Goal: Use online tool/utility: Utilize a website feature to perform a specific function

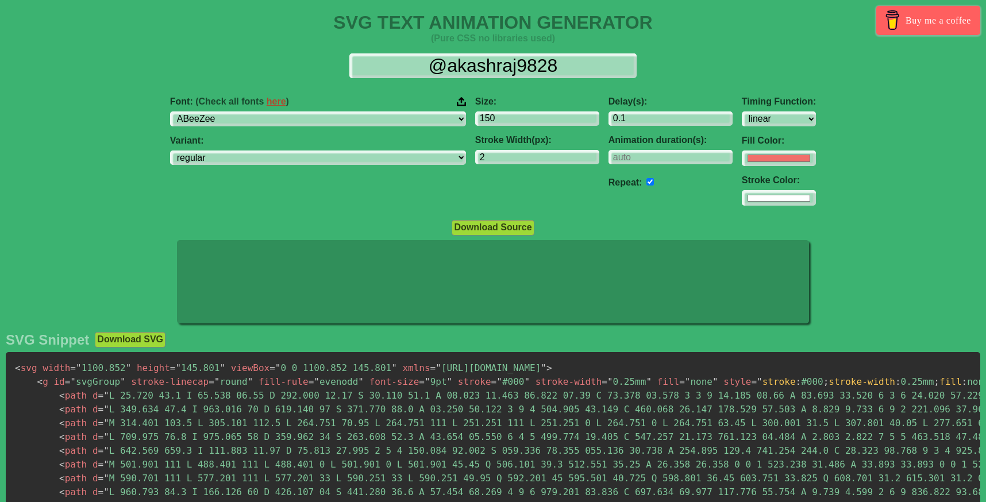
select select "linear"
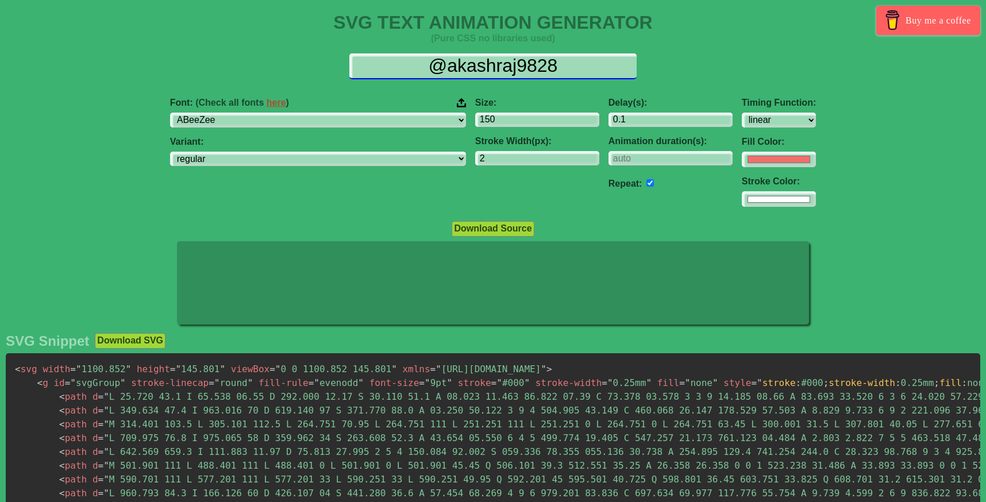
click at [526, 64] on input "@akashraj9828" at bounding box center [492, 66] width 287 height 26
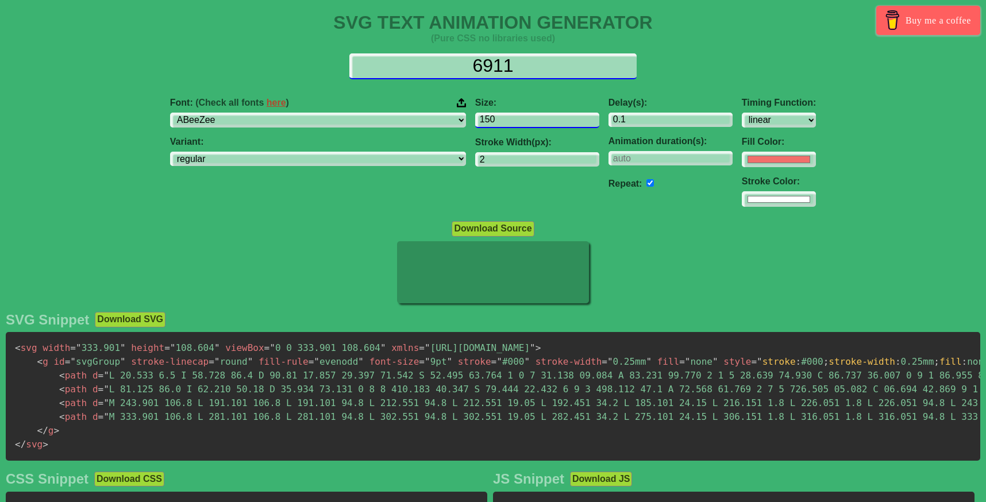
type input "6911"
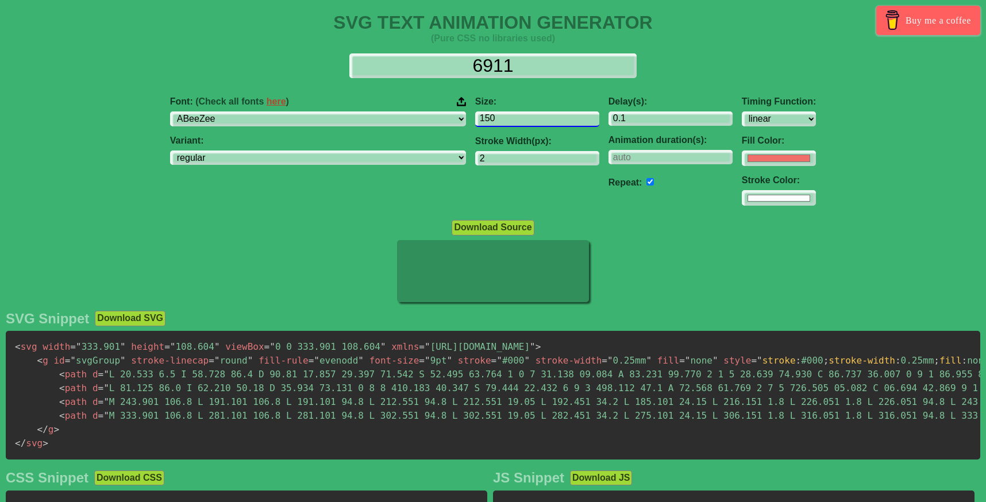
click at [475, 121] on input "150" at bounding box center [537, 120] width 124 height 16
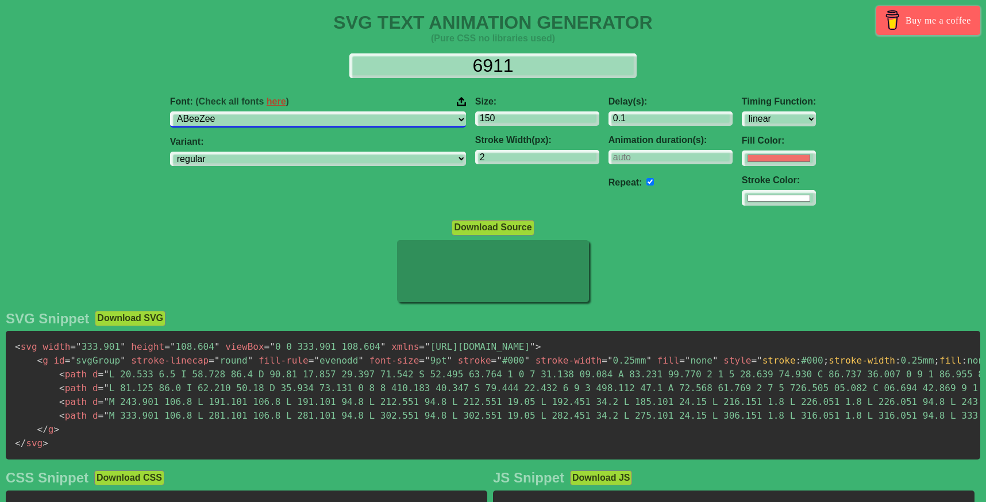
click at [355, 117] on select "ABeeZee [PERSON_NAME] Display AR One Sans [PERSON_NAME] Libre Aboreto Abril Fat…" at bounding box center [318, 120] width 296 height 16
click at [258, 112] on select "ABeeZee [PERSON_NAME] Display AR One Sans [PERSON_NAME] Libre Aboreto Abril Fat…" at bounding box center [318, 120] width 296 height 16
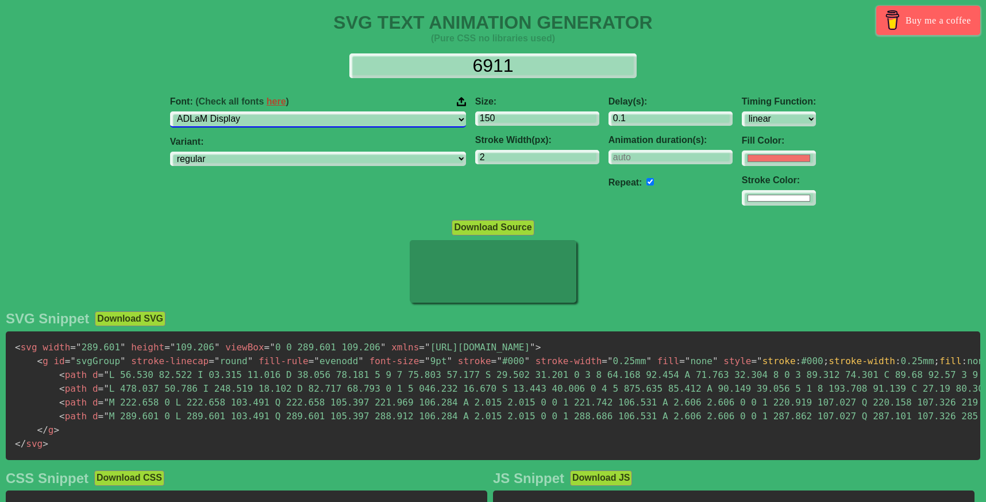
click at [352, 116] on select "ABeeZee [PERSON_NAME] Display AR One Sans [PERSON_NAME] Libre Aboreto Abril Fat…" at bounding box center [318, 120] width 296 height 16
click at [317, 110] on div "Font: (Check all fonts here ) ABeeZee [PERSON_NAME] Display AR One Sans [PERSON…" at bounding box center [318, 112] width 296 height 30
click at [317, 116] on select "ABeeZee [PERSON_NAME] Display AR One Sans [PERSON_NAME] Libre Aboreto Abril Fat…" at bounding box center [318, 120] width 296 height 16
select select "Reddit Sans"
click at [258, 112] on select "ABeeZee [PERSON_NAME] Display AR One Sans [PERSON_NAME] Libre Aboreto Abril Fat…" at bounding box center [318, 120] width 296 height 16
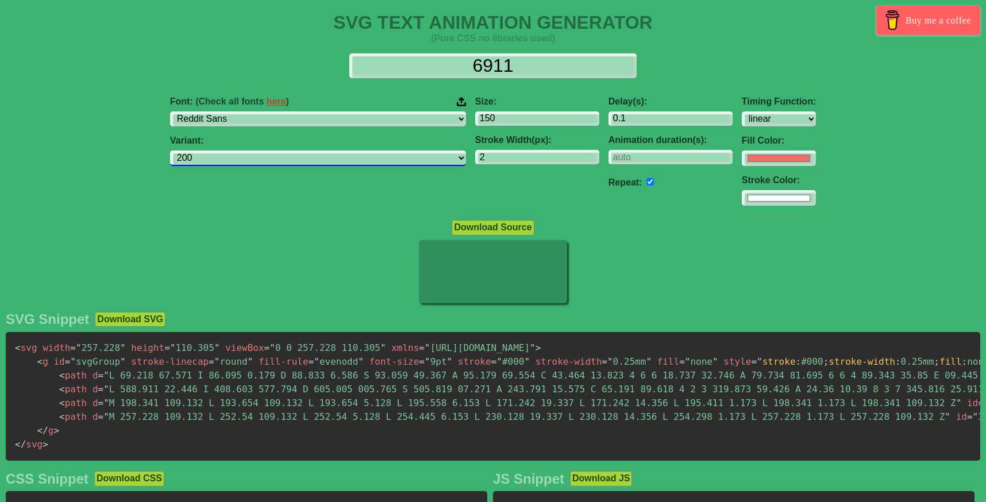
click at [321, 160] on select "200 300 regular 500 600 700 800 900 200italic 300italic italic 500italic 600ita…" at bounding box center [318, 159] width 296 height 16
click at [258, 151] on select "200 300 regular 500 600 700 800 900 200italic 300italic italic 500italic 600ita…" at bounding box center [318, 159] width 296 height 16
click at [332, 156] on select "200 300 regular 500 600 700 800 900 200italic 300italic italic 500italic 600ita…" at bounding box center [318, 159] width 296 height 16
select select "regular"
click at [258, 151] on select "200 300 regular 500 600 700 800 900 200italic 300italic italic 500italic 600ita…" at bounding box center [318, 159] width 296 height 16
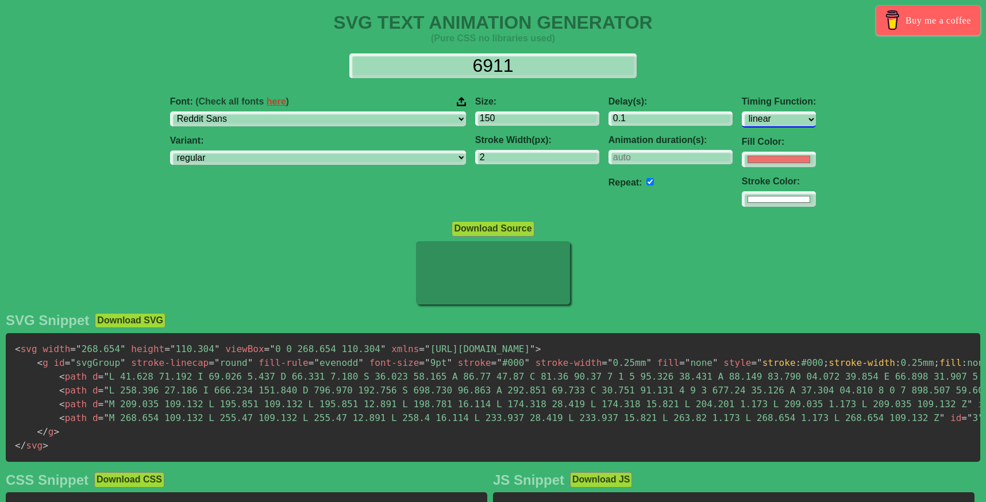
click at [742, 121] on select "ease ease-in ease-out ease-in-out linear step-start step-end" at bounding box center [779, 120] width 74 height 16
select select "ease-in-out"
click at [742, 112] on select "ease ease-in ease-out ease-in-out linear step-start step-end" at bounding box center [779, 120] width 74 height 16
click at [742, 119] on select "ease ease-in ease-out ease-in-out linear step-start step-end" at bounding box center [779, 120] width 74 height 16
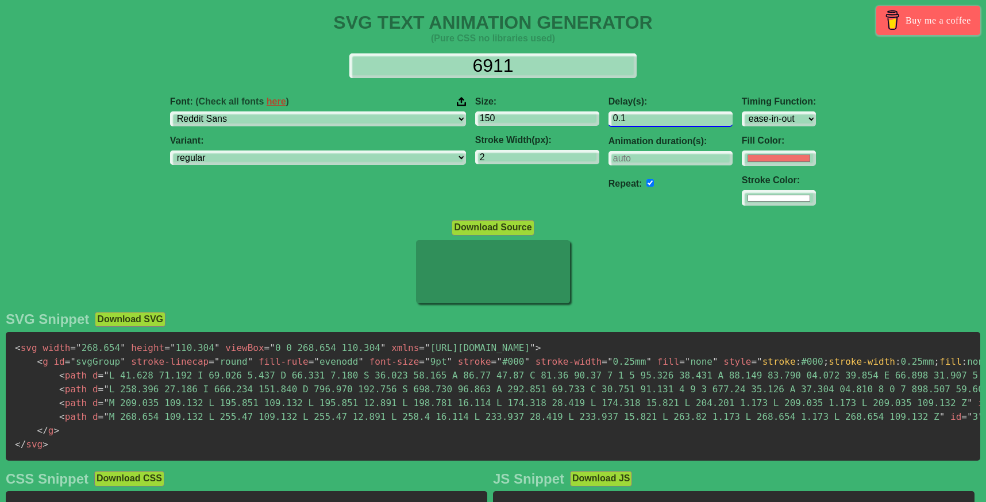
click at [609, 119] on input "0.1" at bounding box center [671, 120] width 124 height 16
type input "0.4"
click at [651, 79] on div "6911 Font: (Check all fonts here ) ABeeZee [PERSON_NAME] Display AR One Sans [P…" at bounding box center [493, 129] width 986 height 171
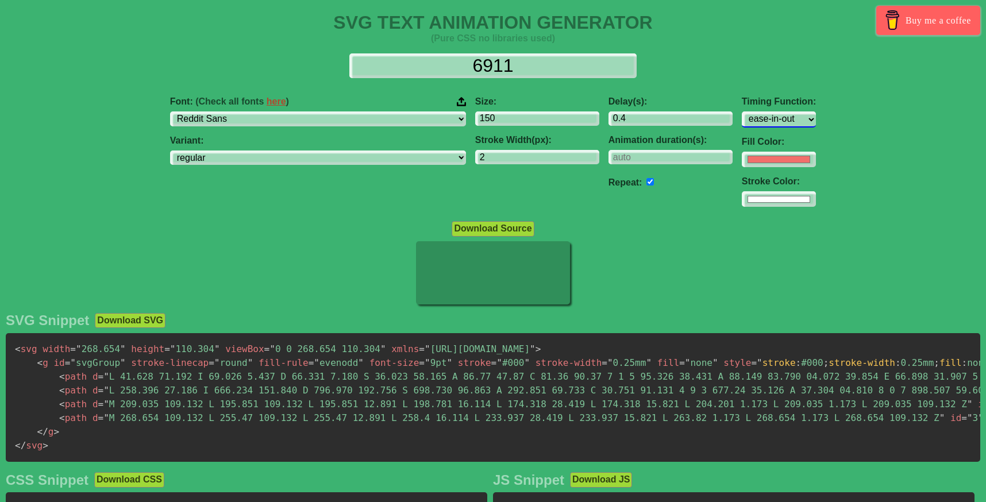
click at [742, 123] on select "ease ease-in ease-out ease-in-out linear step-start step-end" at bounding box center [779, 120] width 74 height 16
click at [742, 112] on select "ease ease-in ease-out ease-in-out linear step-start step-end" at bounding box center [779, 120] width 74 height 16
click at [742, 120] on select "ease ease-in ease-out ease-in-out linear step-start step-end" at bounding box center [779, 120] width 74 height 16
click at [742, 112] on select "ease ease-in ease-out ease-in-out linear step-start step-end" at bounding box center [779, 120] width 74 height 16
click at [742, 117] on select "ease ease-in ease-out ease-in-out linear step-start step-end" at bounding box center [779, 120] width 74 height 16
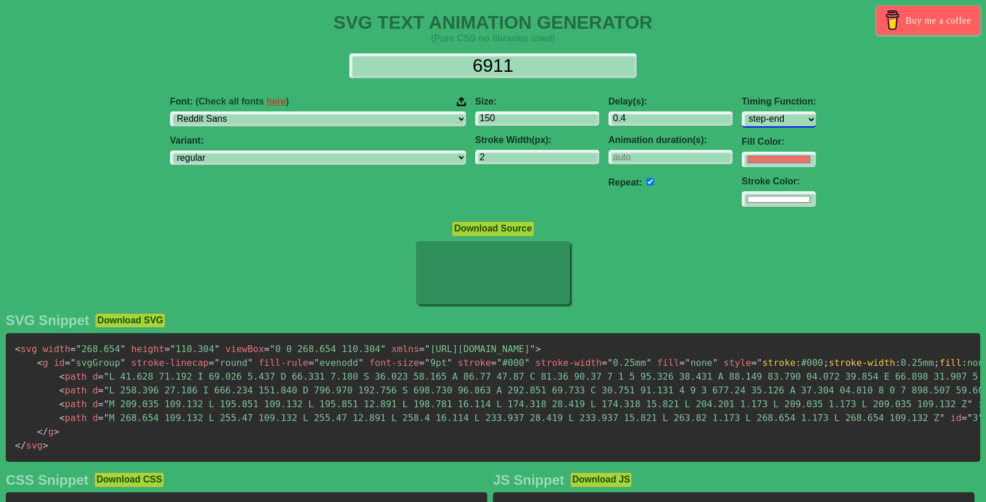
click at [742, 112] on select "ease ease-in ease-out ease-in-out linear step-start step-end" at bounding box center [779, 120] width 74 height 16
click at [742, 114] on select "ease ease-in ease-out ease-in-out linear step-start step-end" at bounding box center [779, 120] width 74 height 16
click at [742, 112] on select "ease ease-in ease-out ease-in-out linear step-start step-end" at bounding box center [779, 120] width 74 height 16
click at [742, 120] on select "ease ease-in ease-out ease-in-out linear step-start step-end" at bounding box center [779, 120] width 74 height 16
click at [742, 112] on select "ease ease-in ease-out ease-in-out linear step-start step-end" at bounding box center [779, 120] width 74 height 16
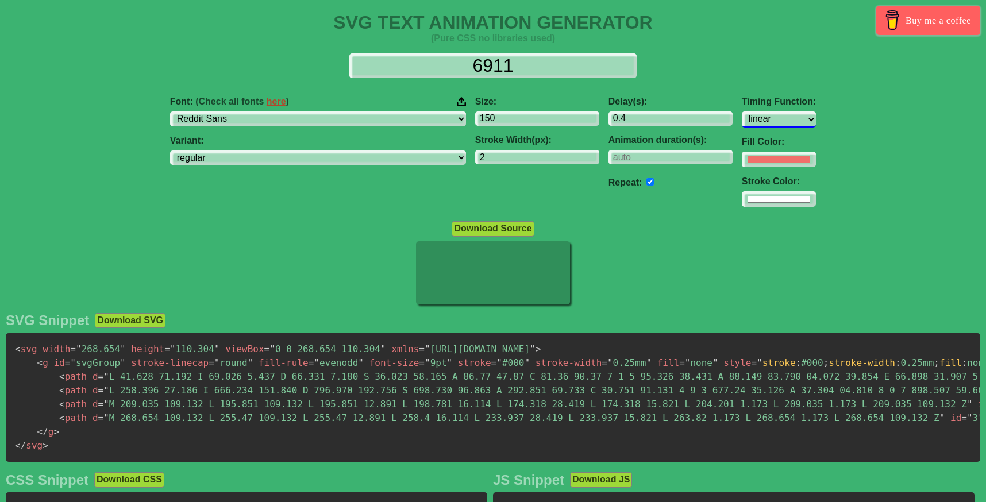
click at [742, 120] on select "ease ease-in ease-out ease-in-out linear step-start step-end" at bounding box center [779, 120] width 74 height 16
click at [742, 112] on select "ease ease-in ease-out ease-in-out linear step-start step-end" at bounding box center [779, 120] width 74 height 16
click at [742, 118] on select "ease ease-in ease-out ease-in-out linear step-start step-end" at bounding box center [779, 120] width 74 height 16
click at [742, 112] on select "ease ease-in ease-out ease-in-out linear step-start step-end" at bounding box center [779, 120] width 74 height 16
click at [742, 121] on select "ease ease-in ease-out ease-in-out linear step-start step-end" at bounding box center [779, 120] width 74 height 16
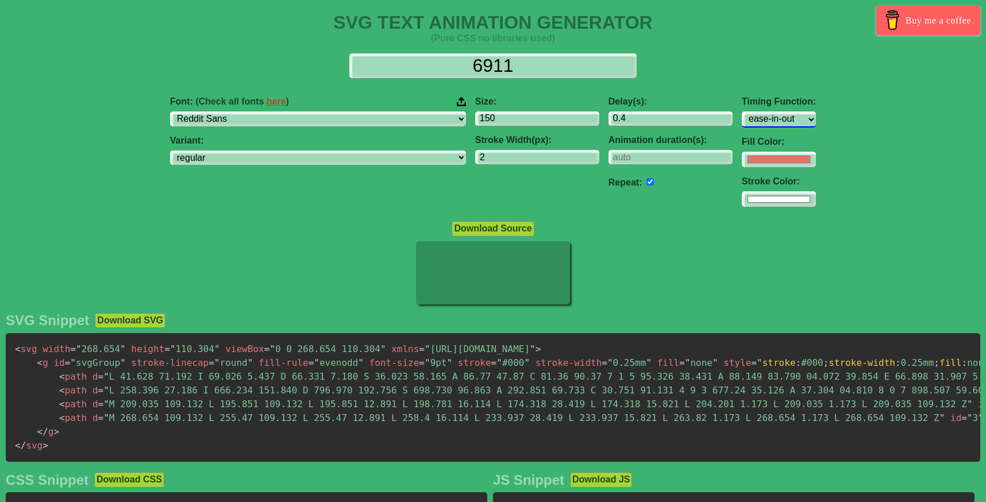
click at [742, 112] on select "ease ease-in ease-out ease-in-out linear step-start step-end" at bounding box center [779, 120] width 74 height 16
click at [742, 120] on select "ease ease-in ease-out ease-in-out linear step-start step-end" at bounding box center [779, 120] width 74 height 16
select select "ease-out"
click at [742, 112] on select "ease ease-in ease-out ease-in-out linear step-start step-end" at bounding box center [779, 120] width 74 height 16
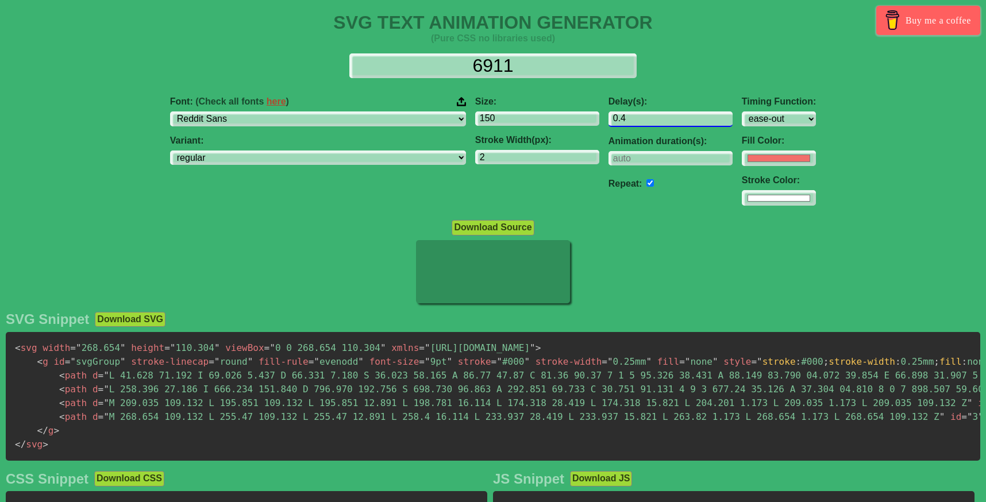
click at [609, 119] on input "0.4" at bounding box center [671, 120] width 124 height 16
type input "0.5"
click at [494, 161] on input "2" at bounding box center [537, 158] width 124 height 16
click at [609, 159] on input "number" at bounding box center [671, 158] width 124 height 16
click at [635, 152] on input "1" at bounding box center [671, 158] width 124 height 16
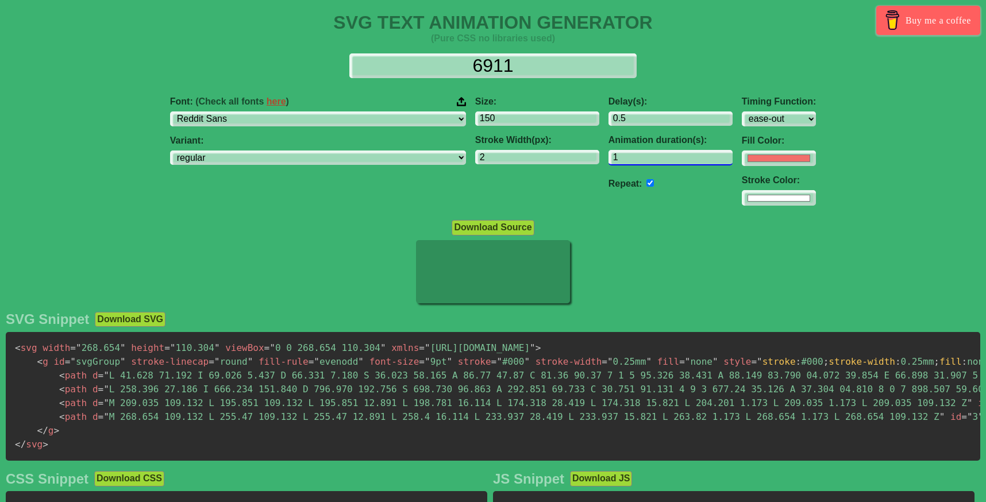
click at [634, 164] on input "1" at bounding box center [671, 158] width 124 height 16
type input "0"
click at [636, 159] on input "0" at bounding box center [671, 158] width 124 height 16
click at [618, 184] on div "Repeat:" at bounding box center [671, 182] width 124 height 17
click at [647, 183] on input "checkbox" at bounding box center [650, 181] width 7 height 7
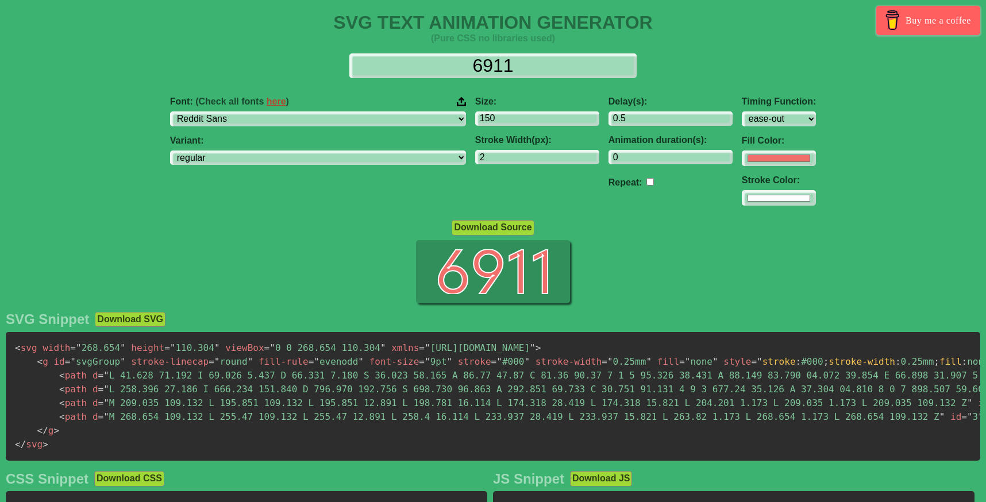
click at [647, 180] on input "checkbox" at bounding box center [650, 181] width 7 height 7
checkbox input "true"
click at [604, 210] on div "Delay(s): 0.5 Animation duration(s): 0 Repeat:" at bounding box center [670, 151] width 133 height 128
click at [609, 153] on input "0" at bounding box center [671, 158] width 124 height 16
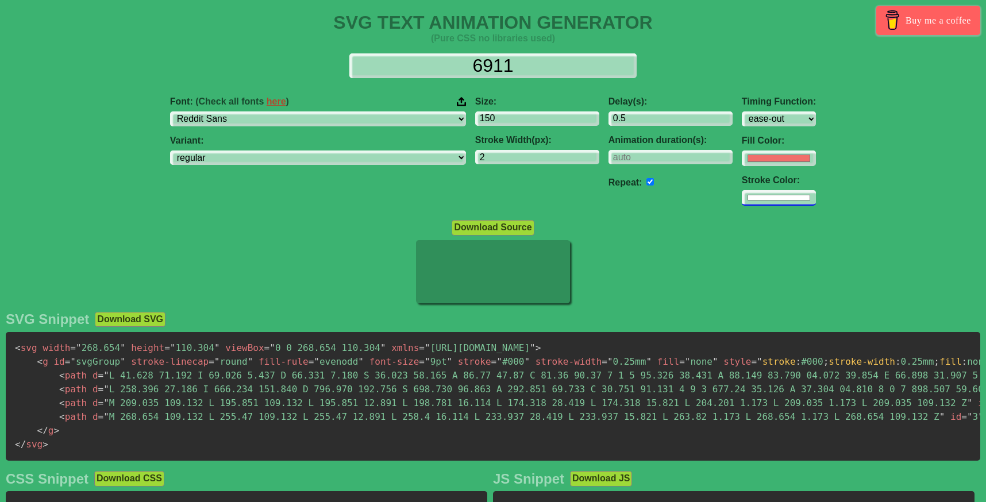
click at [742, 166] on input "#ffffff" at bounding box center [779, 159] width 74 height 16
click at [734, 168] on div "Font: (Check all fonts here ) ABeeZee [PERSON_NAME] Display AR One Sans [PERSON…" at bounding box center [493, 151] width 986 height 128
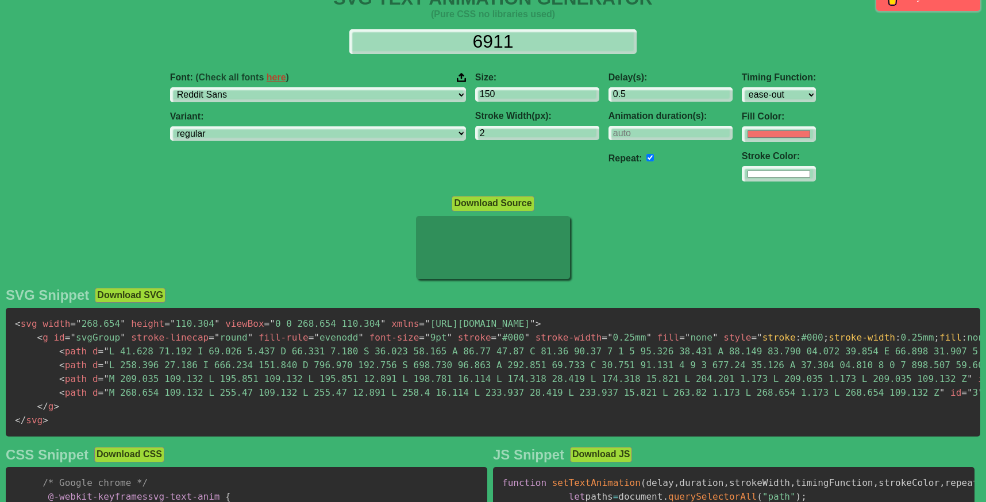
scroll to position [25, 0]
click at [520, 36] on input "6911" at bounding box center [492, 41] width 287 height 26
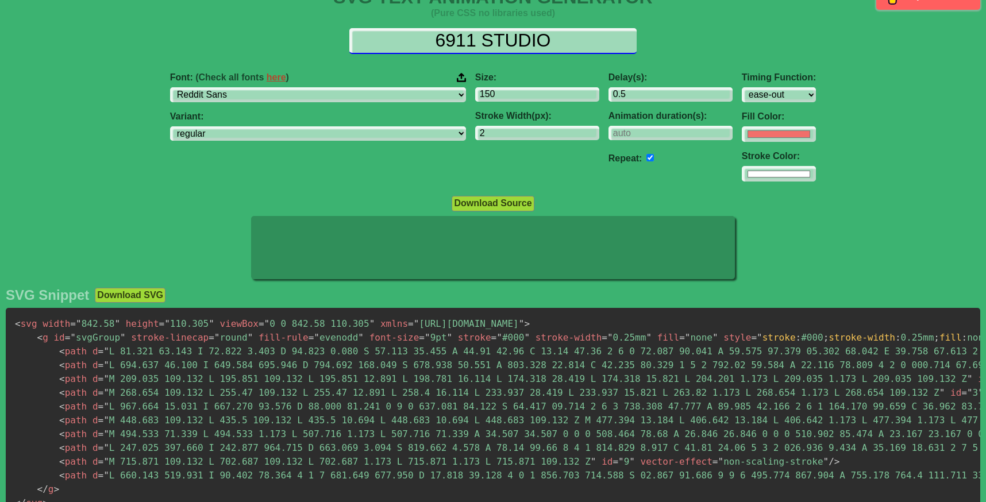
type input "6911 STUDIO"
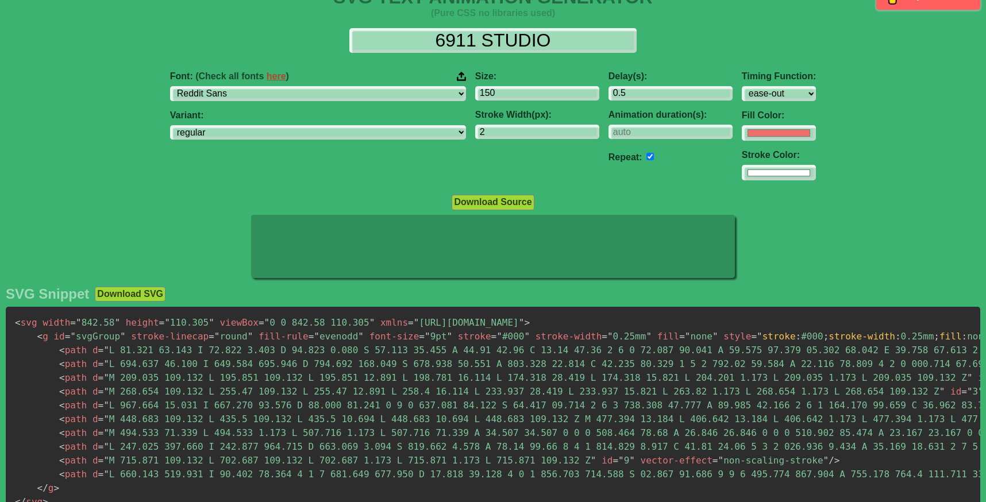
click at [620, 173] on div "Delay(s): 0.5 Animation duration(s): Repeat:" at bounding box center [670, 126] width 133 height 128
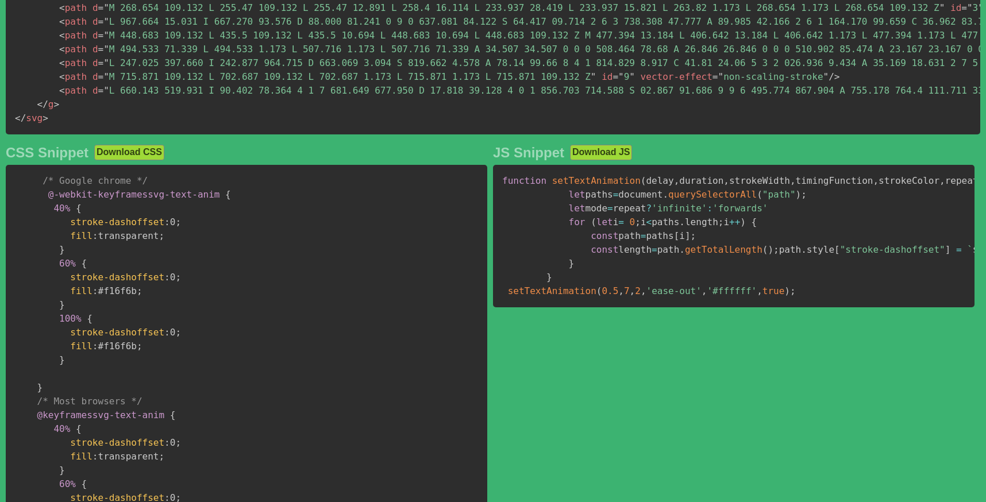
scroll to position [231, 0]
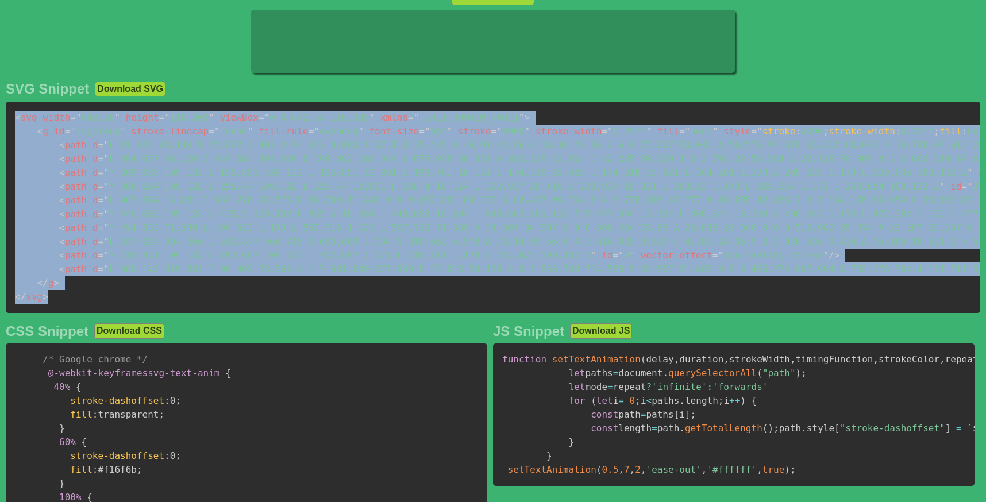
drag, startPoint x: 65, startPoint y: 295, endPoint x: 10, endPoint y: 113, distance: 190.9
click at [10, 113] on pre "< svg width = " 842.58 " height = " 110.305 " viewBox = " 0 0 842.58 110.305 " …" at bounding box center [493, 208] width 975 height 212
copy code "< svg width = " 842.58 " height = " 110.305 " viewBox = " 0 0 842.58 110.305 " …"
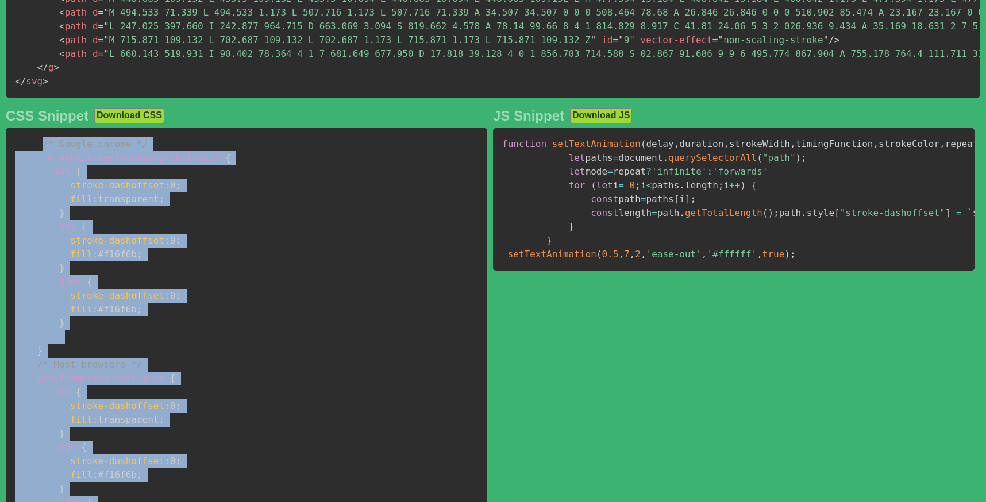
scroll to position [609, 0]
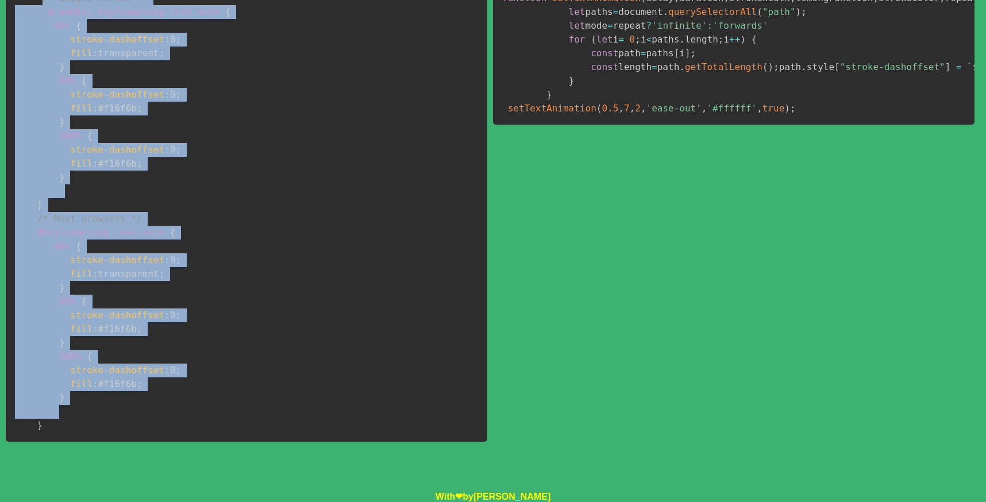
drag, startPoint x: 44, startPoint y: 153, endPoint x: 136, endPoint y: 409, distance: 271.5
click at [136, 409] on pre "/* Google chrome */ @-webkit-keyframes svg-text-anim { 40% { stroke-dashoffset …" at bounding box center [247, 212] width 482 height 460
click at [136, 412] on pre "/* Google chrome */ @-webkit-keyframes svg-text-anim { 40% { stroke-dashoffset …" at bounding box center [247, 212] width 482 height 460
copy code "/* Google chrome */ @-webkit-keyframes svg-text-anim { 40% { stroke-dashoffset …"
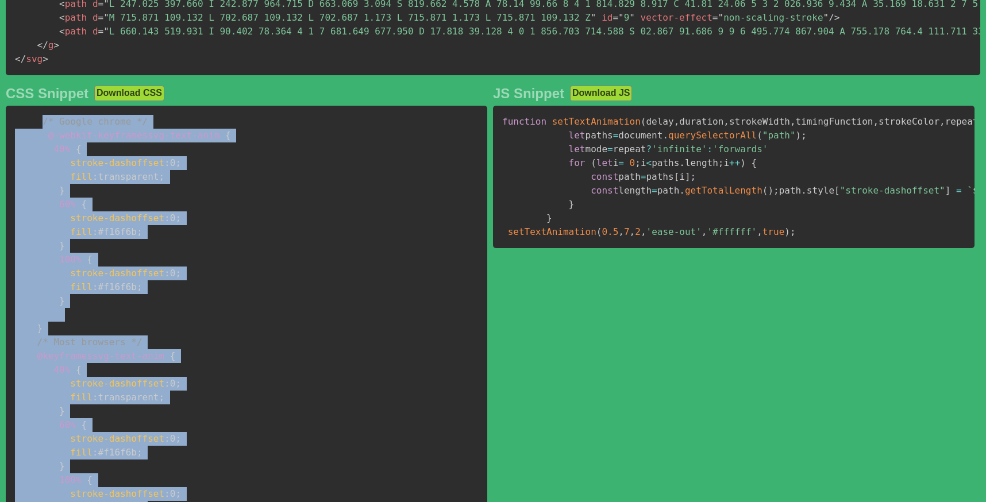
scroll to position [461, 0]
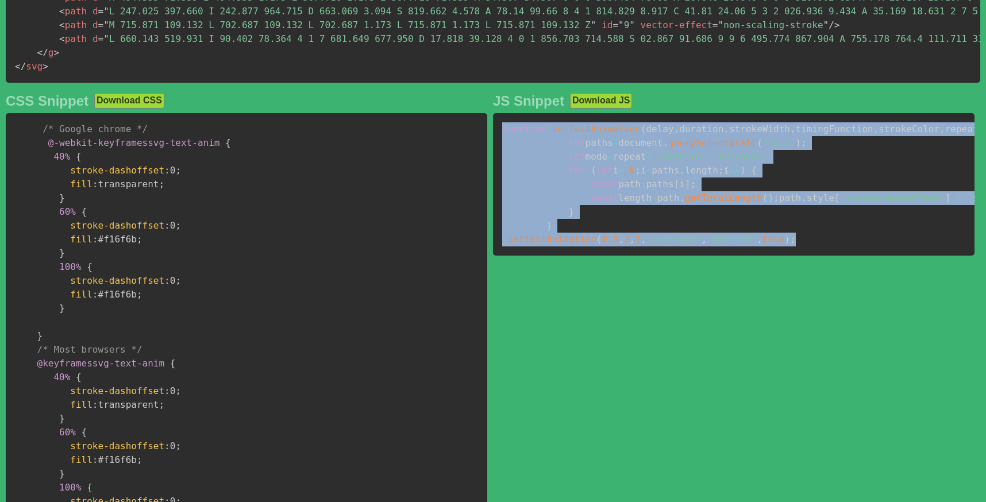
drag, startPoint x: 802, startPoint y: 332, endPoint x: 498, endPoint y: 138, distance: 361.3
click at [498, 138] on pre "function setTextAnimation ( delay , duration , strokeWidth , timingFunction , s…" at bounding box center [734, 184] width 482 height 143
copy code "function setTextAnimation ( delay , duration , strokeWidth , timingFunction , s…"
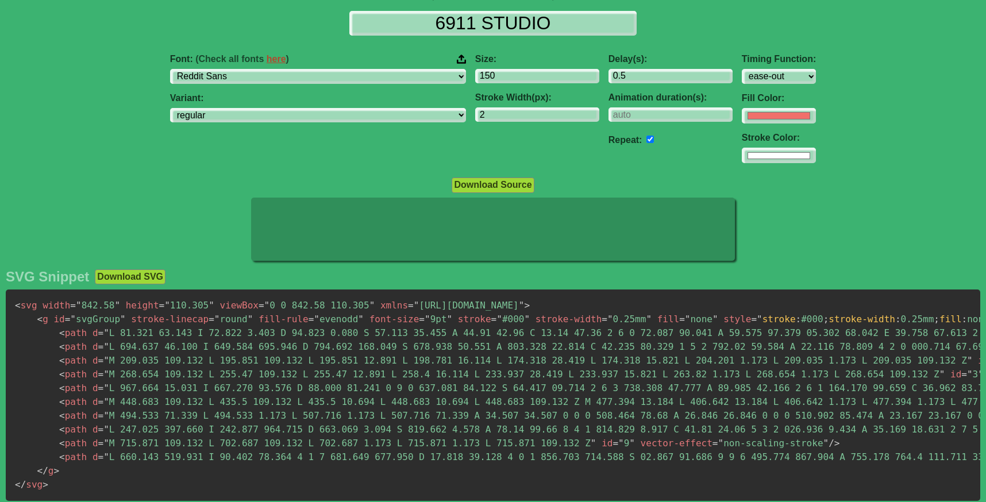
scroll to position [40, 0]
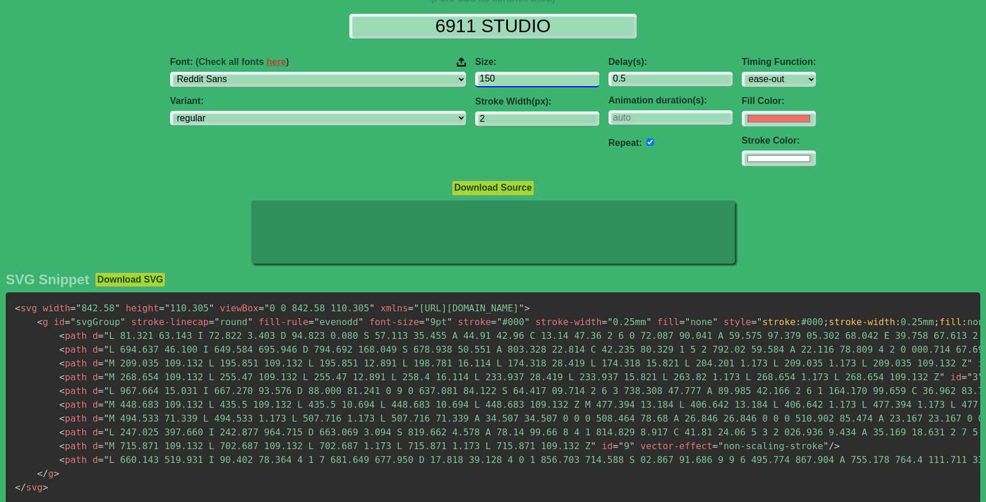
click at [483, 80] on input "150" at bounding box center [537, 80] width 124 height 16
drag, startPoint x: 483, startPoint y: 80, endPoint x: 393, endPoint y: 80, distance: 90.2
click at [393, 80] on div "Font: (Check all fonts here ) ABeeZee [PERSON_NAME] Display AR One Sans [PERSON…" at bounding box center [493, 112] width 986 height 128
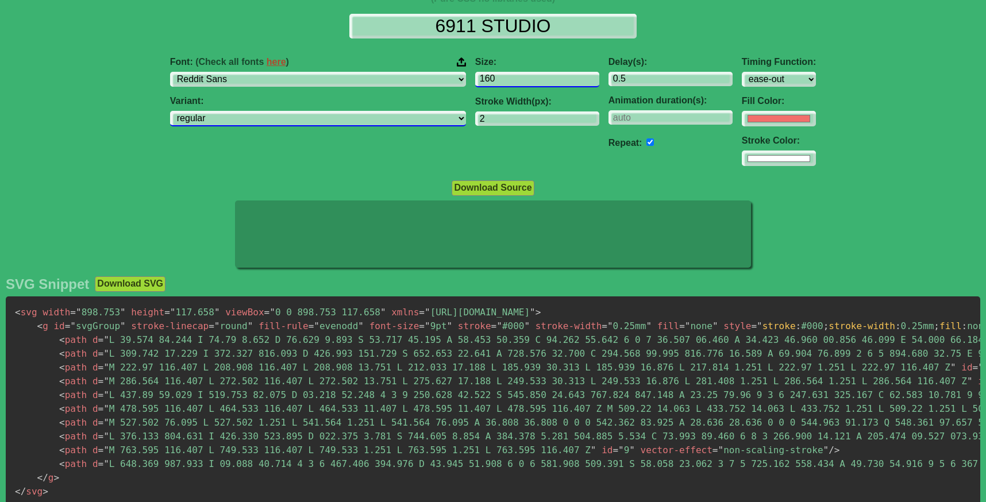
type input "160"
click at [359, 117] on select "200 300 regular 500 600 700 800 900 200italic 300italic italic 500italic 600ita…" at bounding box center [318, 119] width 296 height 16
click at [258, 112] on select "200 300 regular 500 600 700 800 900 200italic 300italic italic 500italic 600ita…" at bounding box center [318, 119] width 296 height 16
click at [346, 117] on select "200 300 regular 500 600 700 800 900 200italic 300italic italic 500italic 600ita…" at bounding box center [318, 119] width 296 height 16
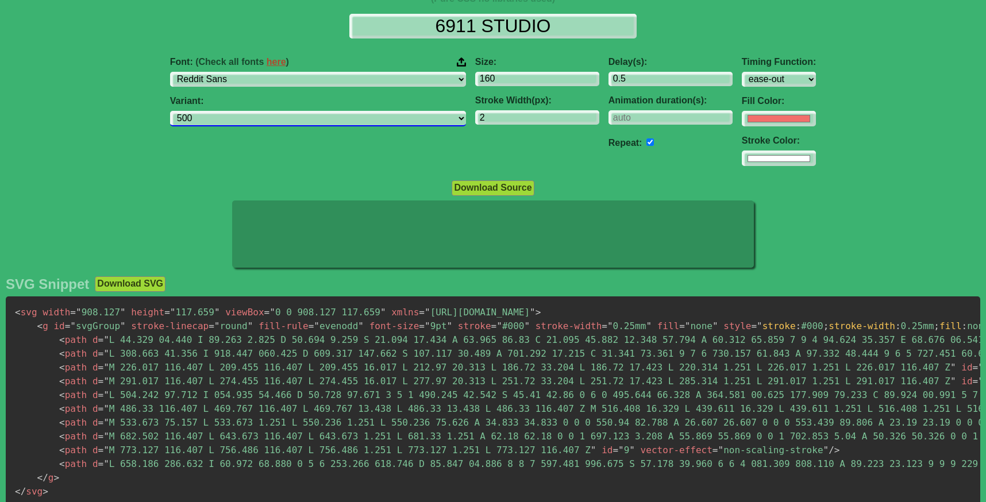
select select "600"
click at [258, 112] on select "200 300 regular 500 600 700 800 900 200italic 300italic italic 500italic 600ita…" at bounding box center [318, 119] width 296 height 16
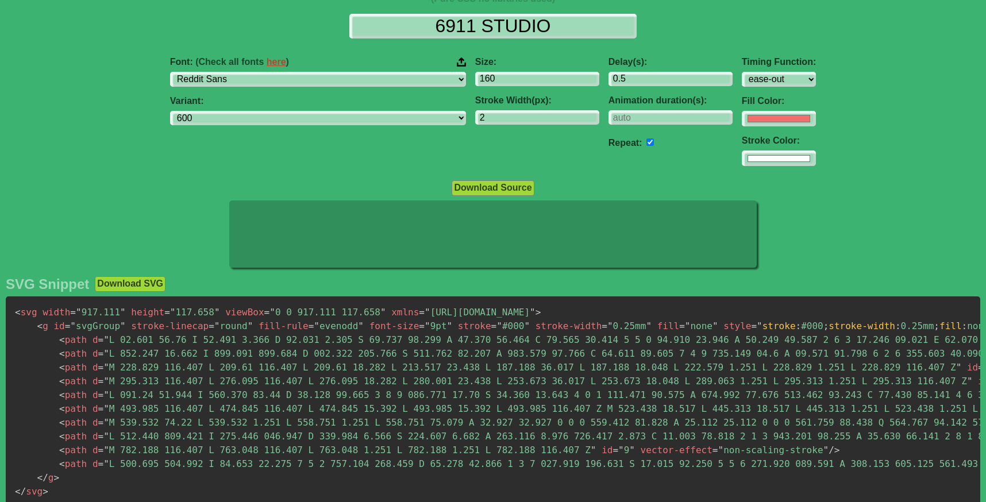
click at [178, 194] on div "Download Source" at bounding box center [493, 188] width 986 height 16
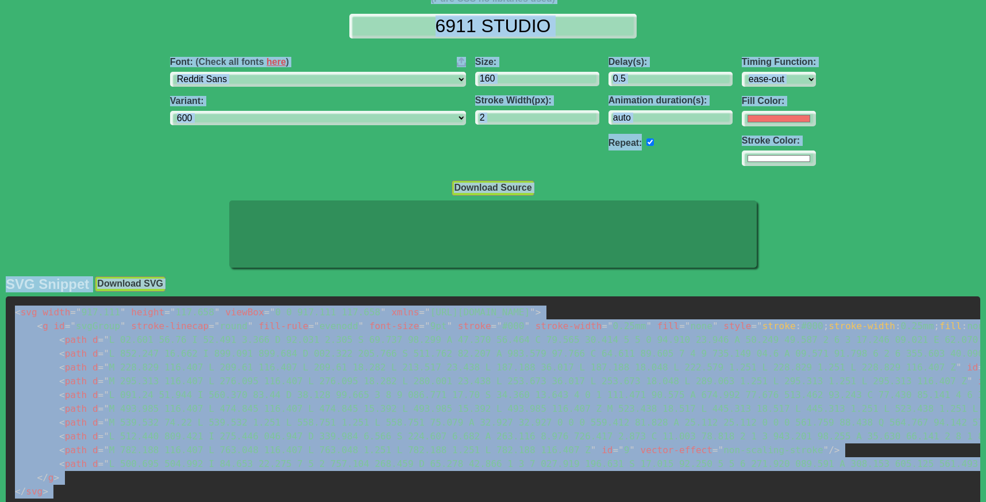
copy div "SVG TEXT ANIMATION GENERATOR (Pure CSS no libraries used) Buy me a coffee Font:…"
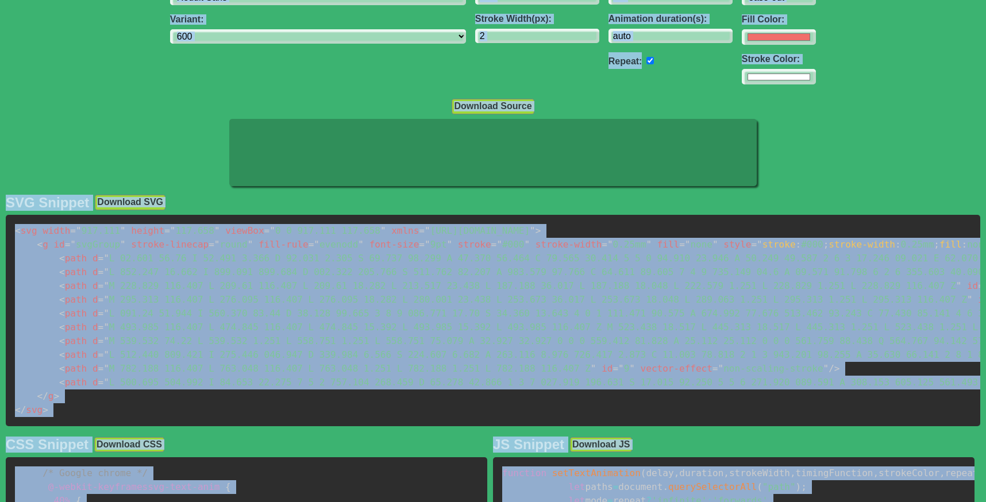
scroll to position [122, 0]
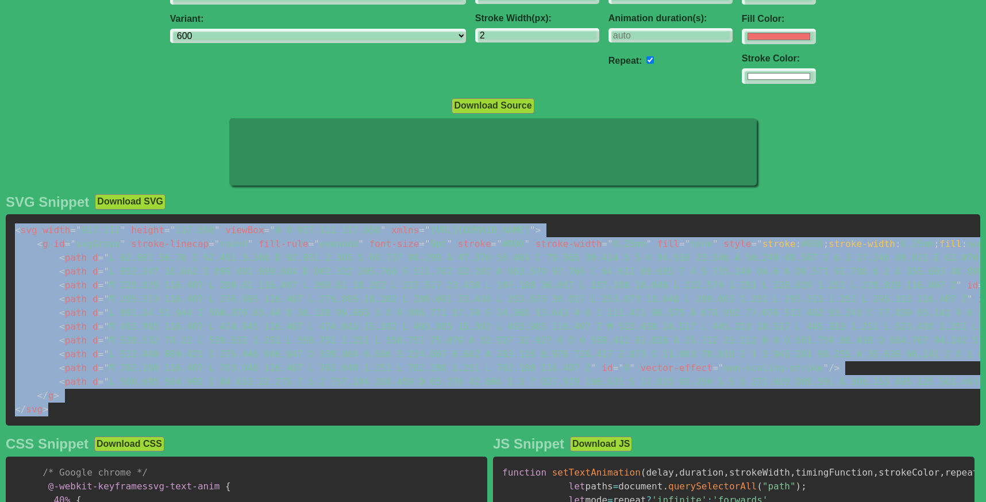
drag, startPoint x: 70, startPoint y: 409, endPoint x: 9, endPoint y: 233, distance: 186.2
click at [9, 233] on pre "< svg width = " 917.111 " height = " 117.658 " viewBox = " 0 0 917.111 117.658 …" at bounding box center [493, 320] width 975 height 212
copy code "< svg width = " 917.111 " height = " 117.658 " viewBox = " 0 0 917.111 117.658 …"
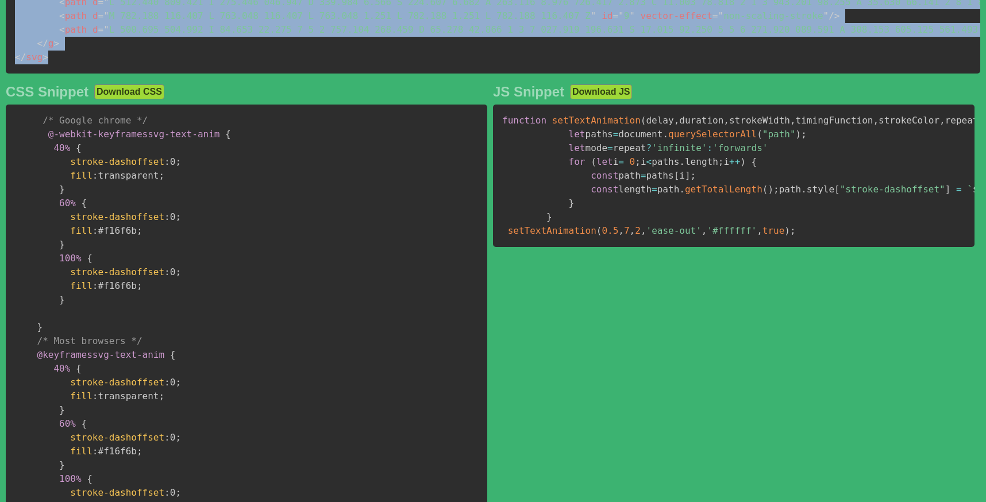
scroll to position [475, 0]
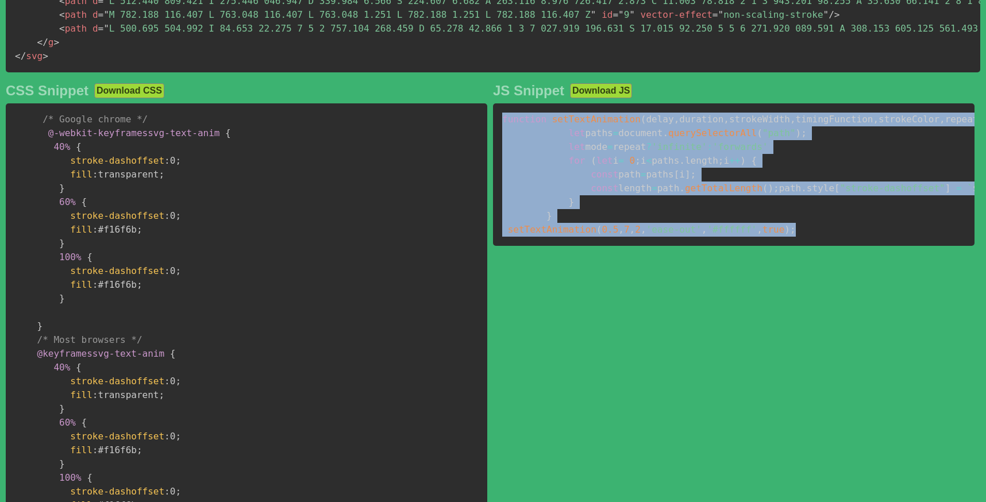
drag, startPoint x: 802, startPoint y: 324, endPoint x: 494, endPoint y: 126, distance: 366.3
click at [494, 126] on pre "function setTextAnimation ( delay , duration , strokeWidth , timingFunction , s…" at bounding box center [734, 174] width 482 height 143
copy code "function setTextAnimation ( delay , duration , strokeWidth , timingFunction , s…"
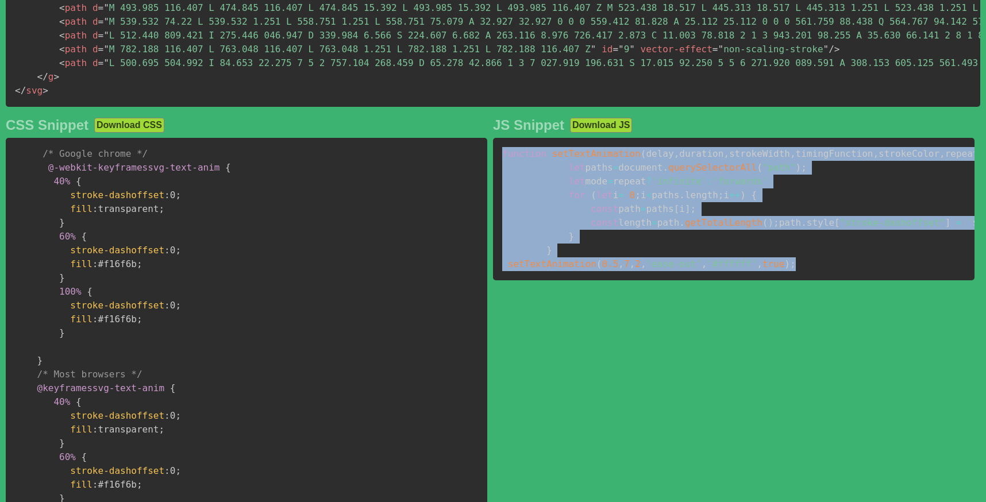
scroll to position [435, 0]
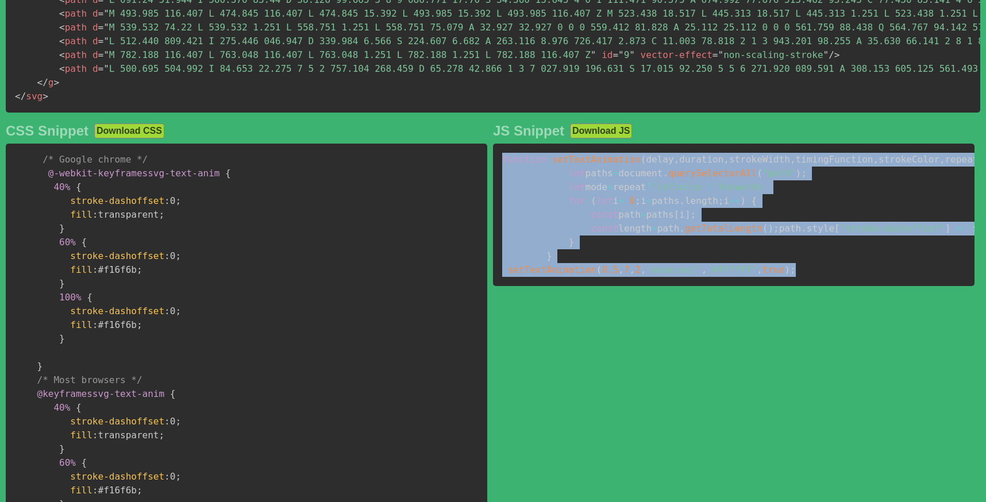
click at [604, 139] on button "Download JS" at bounding box center [601, 131] width 62 height 15
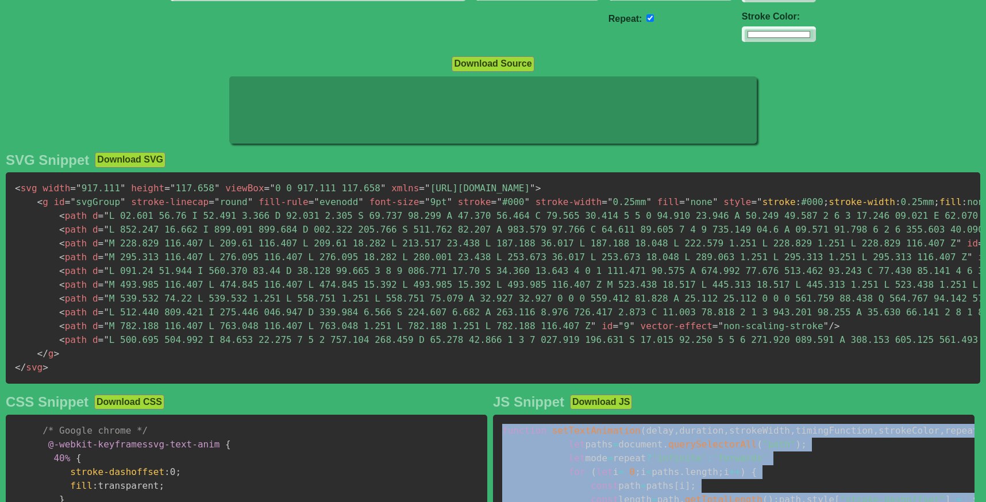
scroll to position [0, 0]
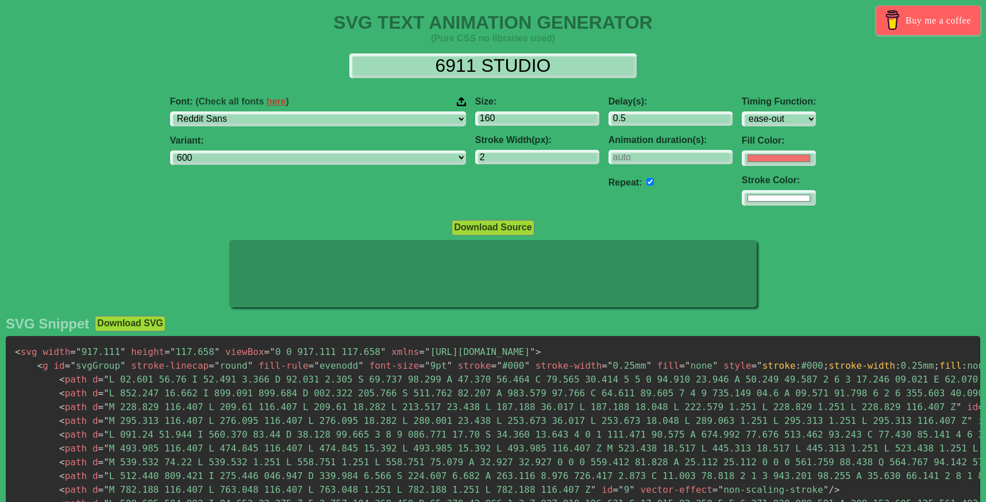
click at [604, 209] on div "Delay(s): 0.5 Animation duration(s): Repeat:" at bounding box center [670, 151] width 133 height 128
click at [513, 231] on button "Download Source" at bounding box center [493, 227] width 82 height 15
click at [306, 124] on select "ABeeZee [PERSON_NAME] Display AR One Sans [PERSON_NAME] Libre Aboreto Abril Fat…" at bounding box center [318, 120] width 296 height 16
select select "[PERSON_NAME]"
click at [258, 112] on select "ABeeZee [PERSON_NAME] Display AR One Sans [PERSON_NAME] Libre Aboreto Abril Fat…" at bounding box center [318, 120] width 296 height 16
